Goal: Information Seeking & Learning: Learn about a topic

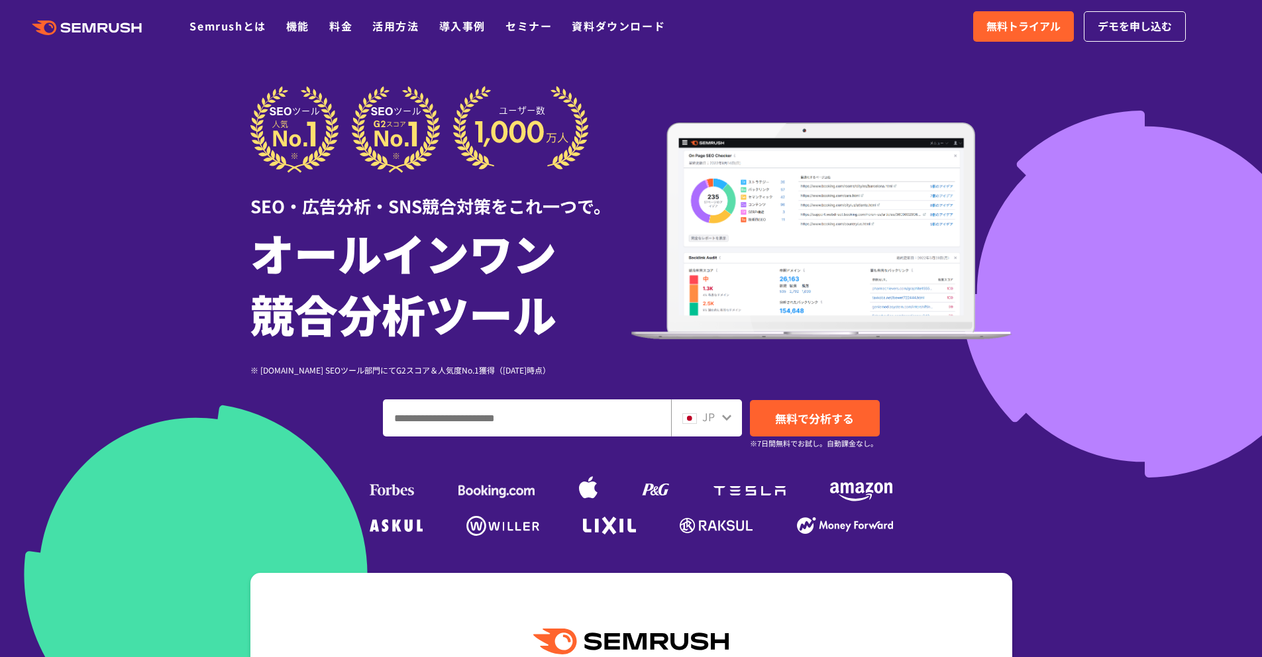
click at [606, 414] on input "ドメイン、キーワードまたはURLを入力してください" at bounding box center [527, 418] width 287 height 36
click at [1010, 40] on link "無料トライアル" at bounding box center [1023, 26] width 101 height 30
click at [1138, 37] on link "デモを申し込む" at bounding box center [1135, 26] width 102 height 30
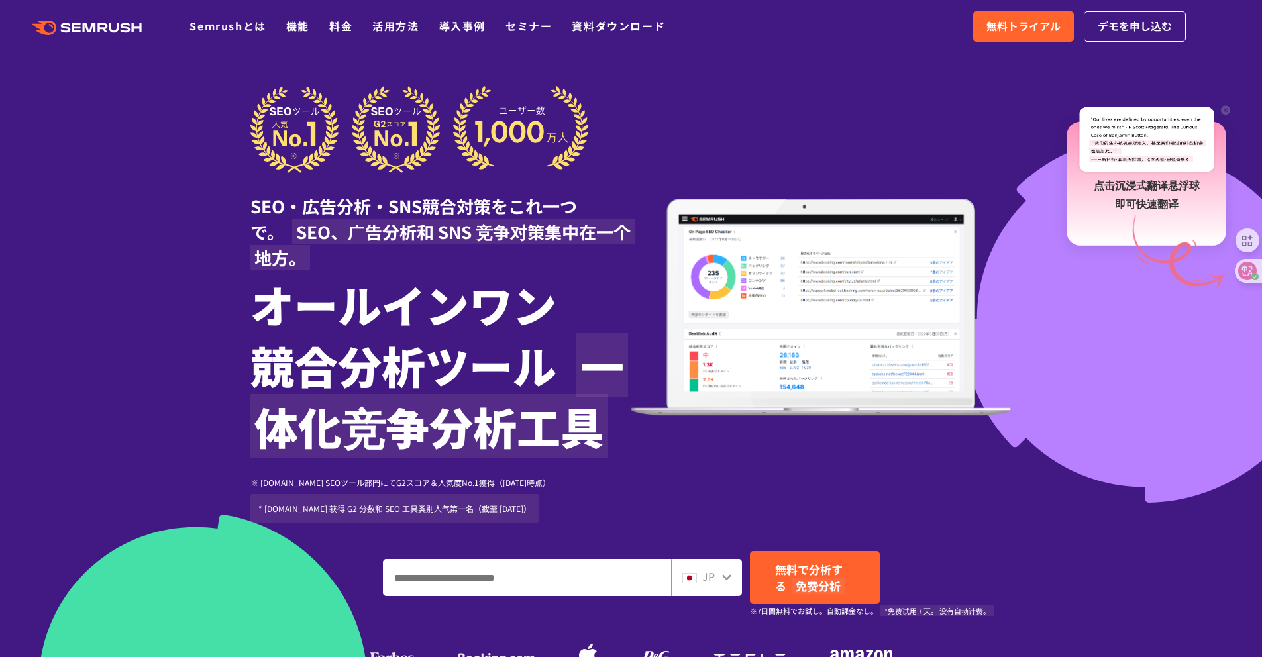
drag, startPoint x: 505, startPoint y: 579, endPoint x: 498, endPoint y: 582, distance: 7.8
click at [505, 579] on input "ドメイン、キーワードまたはURLを入力してください" at bounding box center [527, 578] width 287 height 36
